Goal: Register for event/course

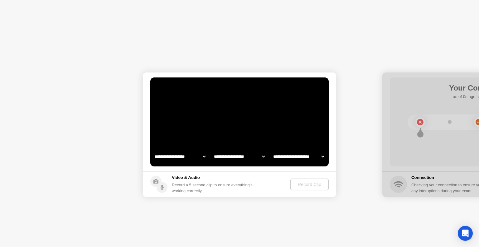
select select "**********"
select select "*******"
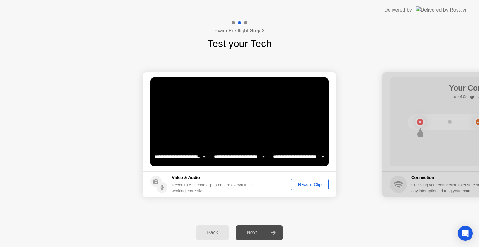
click at [312, 187] on div "Record Clip" at bounding box center [309, 184] width 33 height 5
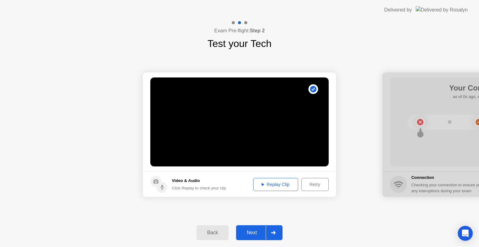
click at [249, 234] on div "Next" at bounding box center [252, 233] width 28 height 6
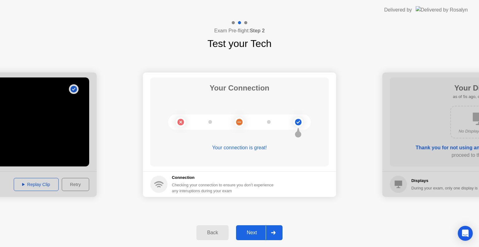
click at [253, 233] on div "Next" at bounding box center [252, 233] width 28 height 6
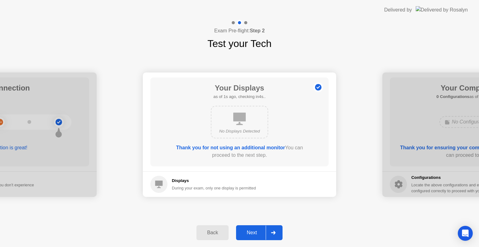
click at [252, 232] on div "Next" at bounding box center [252, 233] width 28 height 6
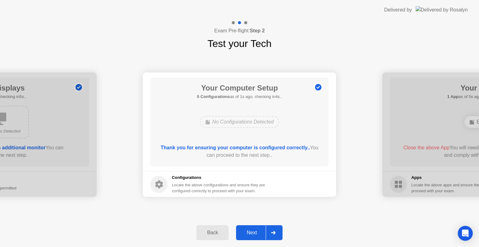
click at [253, 233] on div "Next" at bounding box center [252, 233] width 28 height 6
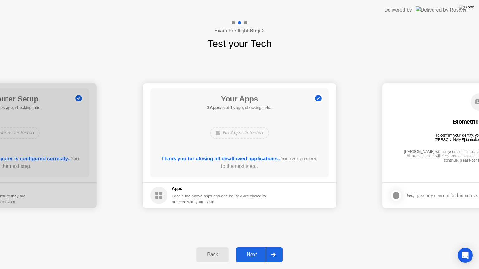
click at [254, 247] on button "Next" at bounding box center [259, 254] width 46 height 15
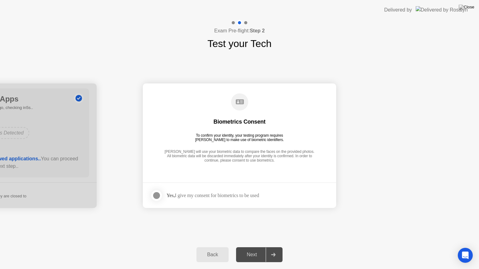
click at [157, 194] on div at bounding box center [156, 195] width 7 height 7
click at [252, 247] on div "Next" at bounding box center [252, 255] width 28 height 6
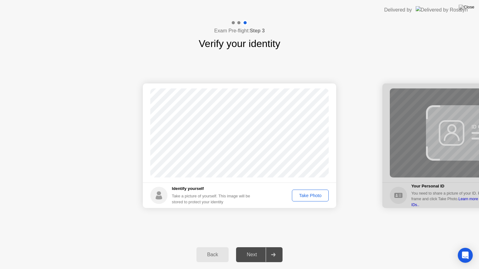
click at [317, 196] on div "Take Photo" at bounding box center [310, 195] width 32 height 5
click at [253, 247] on div "Next" at bounding box center [252, 255] width 28 height 6
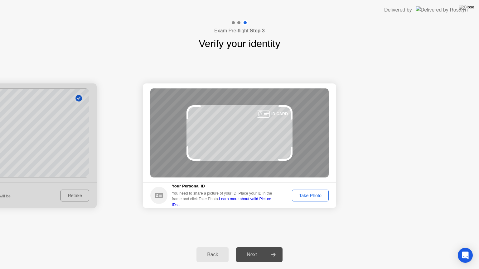
click at [304, 197] on div "Take Photo" at bounding box center [310, 195] width 32 height 5
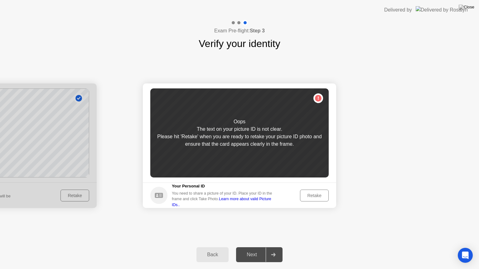
click at [312, 194] on div "Retake" at bounding box center [314, 195] width 24 height 5
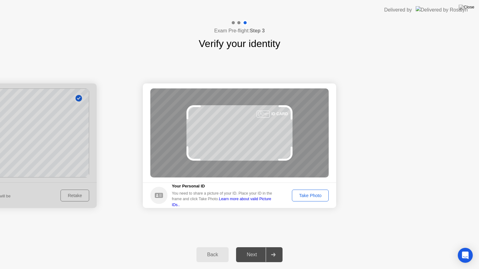
click at [308, 198] on div "Take Photo" at bounding box center [310, 195] width 32 height 5
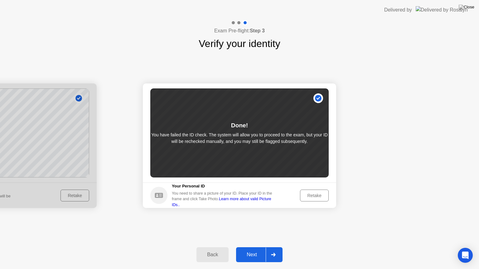
click at [253, 247] on div "Next" at bounding box center [252, 255] width 28 height 6
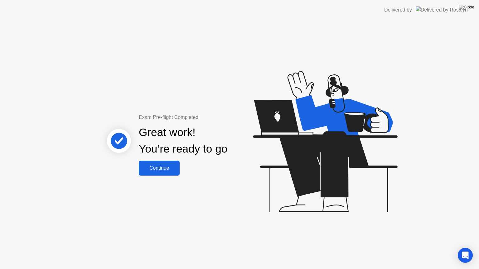
click at [160, 169] on div "Continue" at bounding box center [158, 168] width 37 height 6
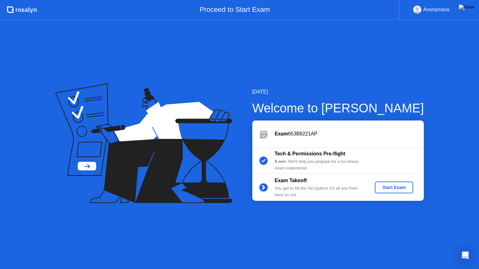
click at [397, 188] on div "Start Exam" at bounding box center [393, 187] width 33 height 5
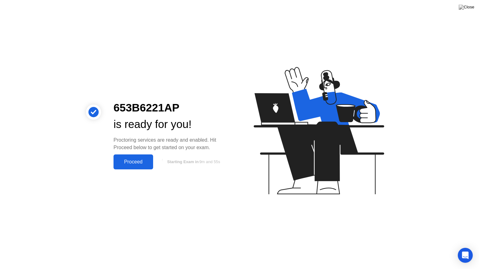
click at [134, 160] on div "Proceed" at bounding box center [133, 162] width 36 height 6
